Goal: Browse casually: Explore the website without a specific task or goal

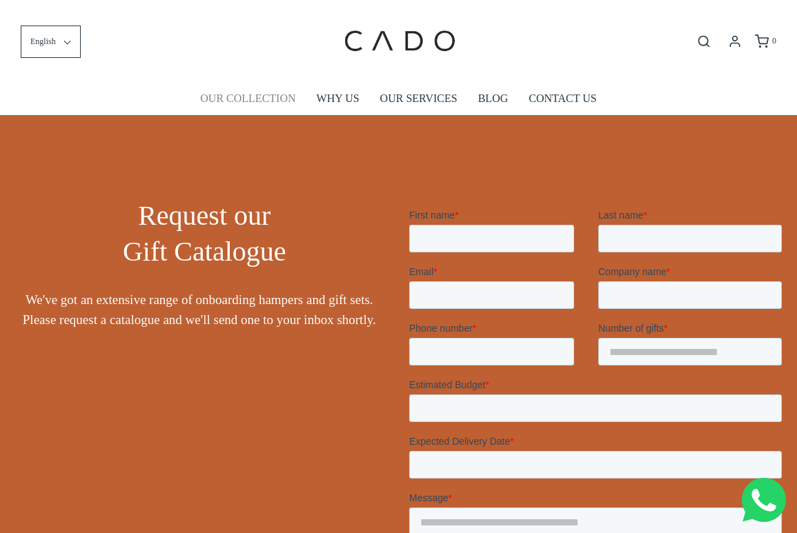
click at [268, 97] on link "OUR COLLECTION" at bounding box center [247, 99] width 95 height 32
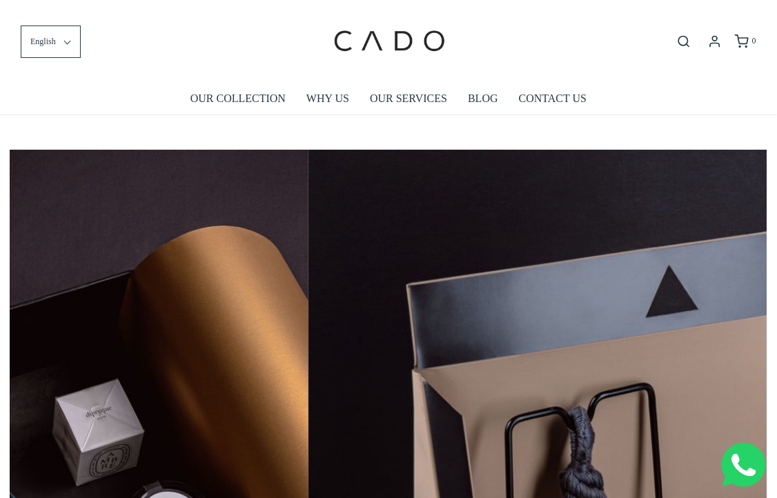
scroll to position [0, 2269]
